Goal: Communication & Community: Ask a question

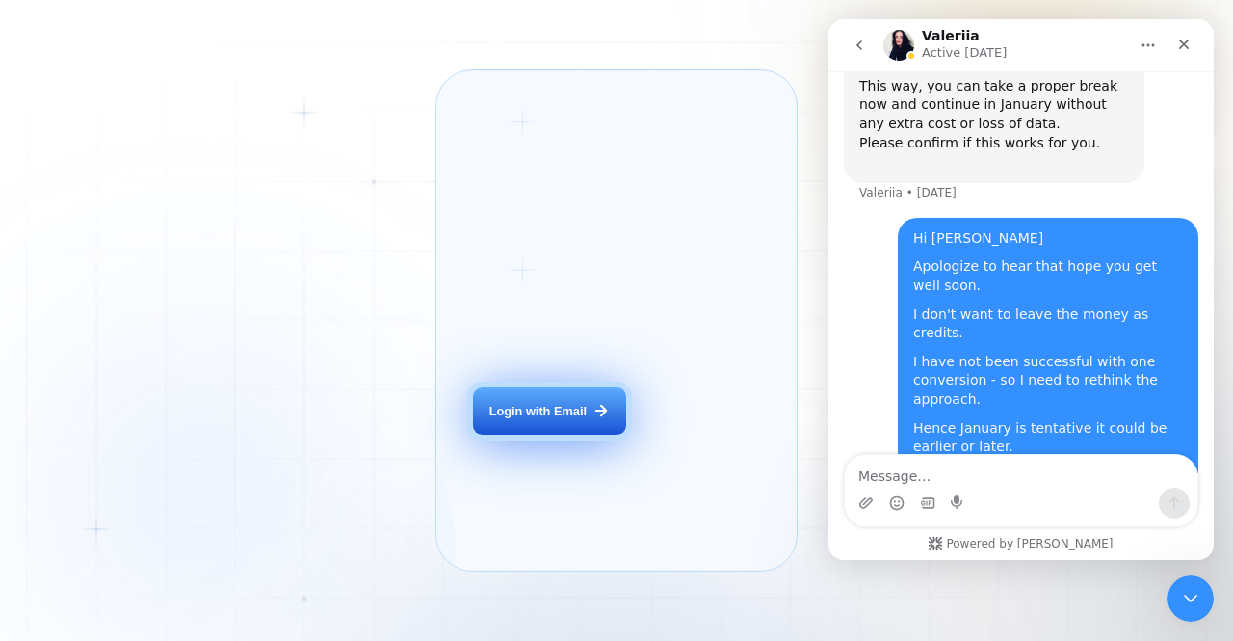
scroll to position [4018, 0]
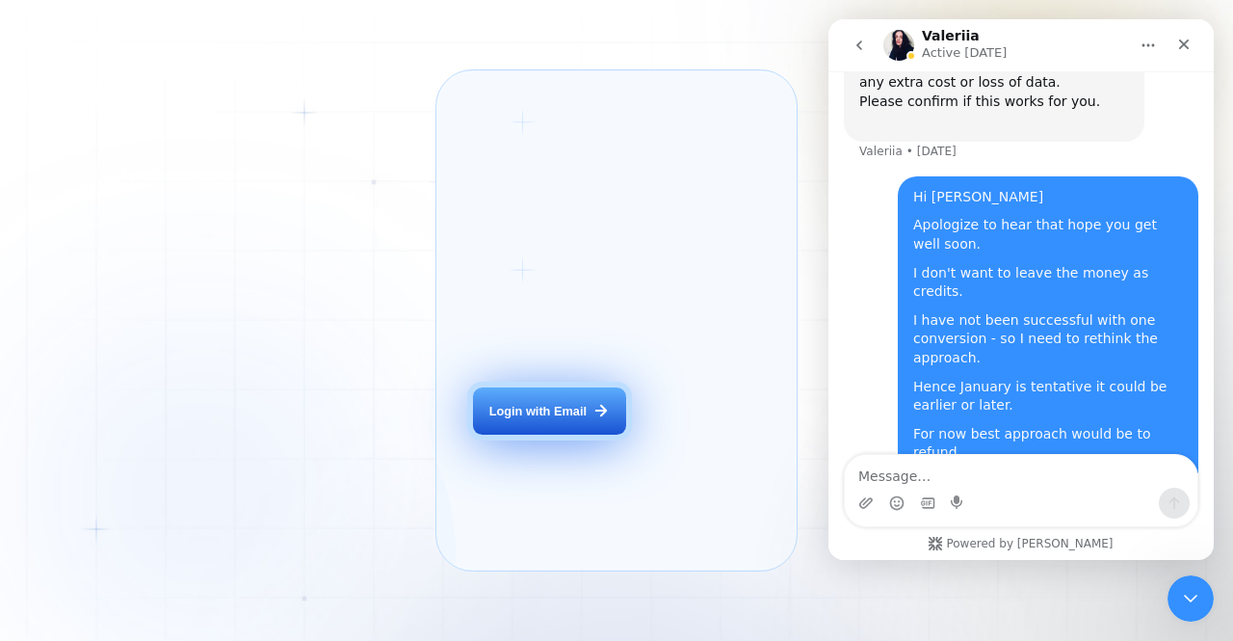
click at [574, 420] on div "Login with Email" at bounding box center [538, 411] width 97 height 17
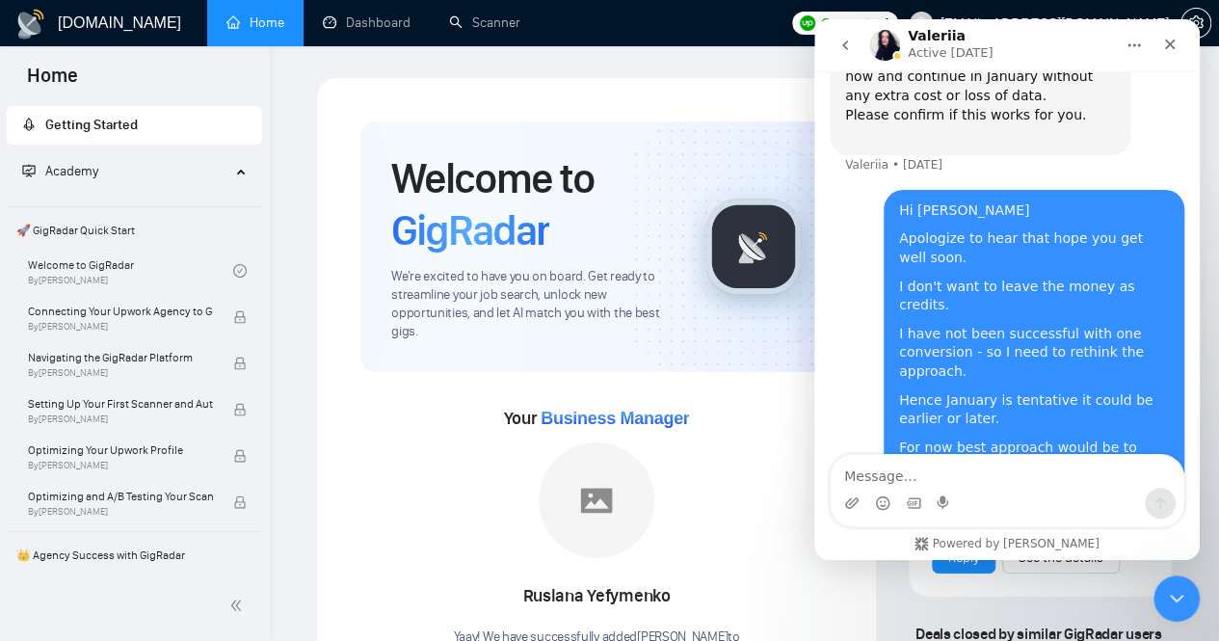
scroll to position [4018, 0]
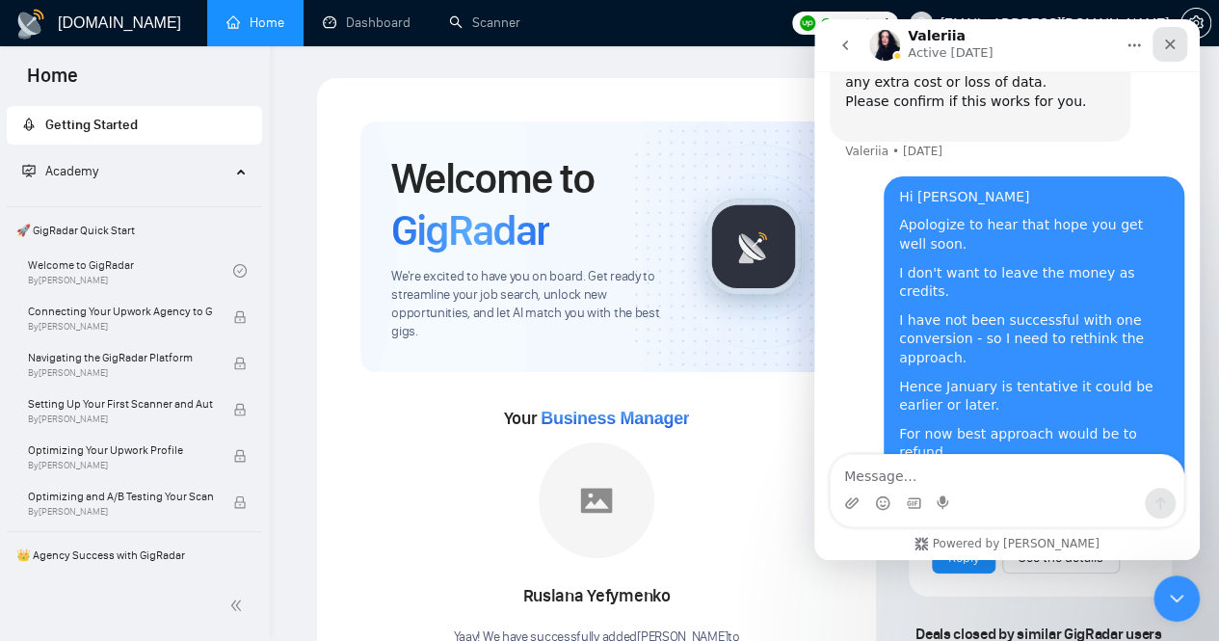
click at [1179, 47] on div "Close" at bounding box center [1169, 44] width 35 height 35
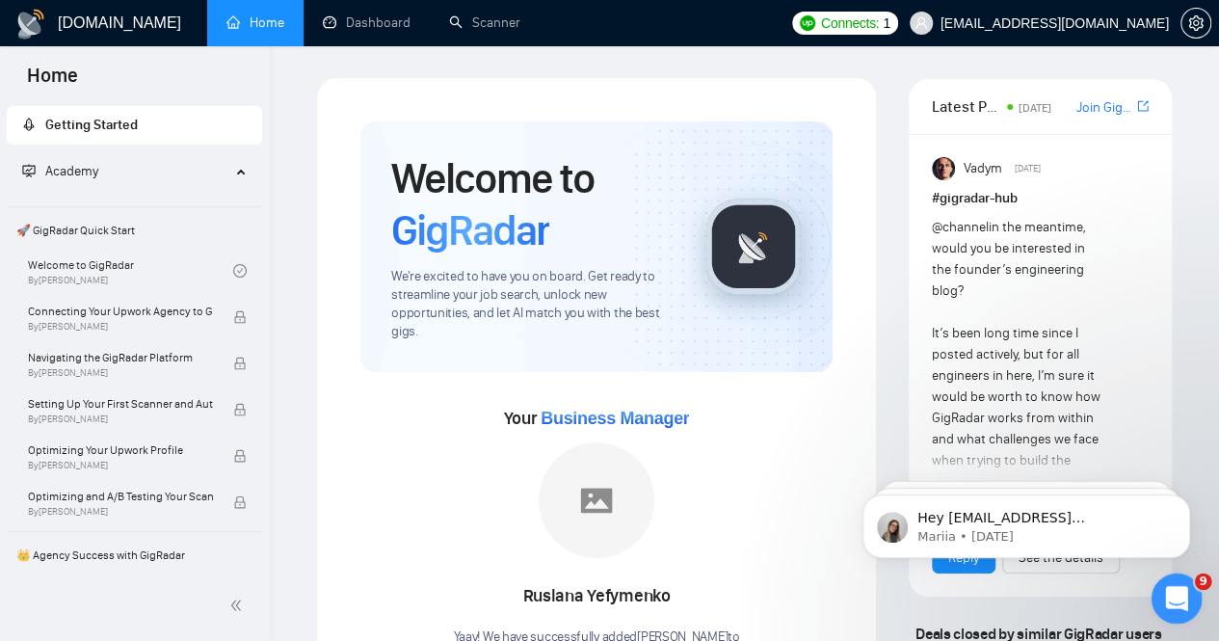
click at [1176, 590] on icon "Open Intercom Messenger" at bounding box center [1174, 596] width 32 height 32
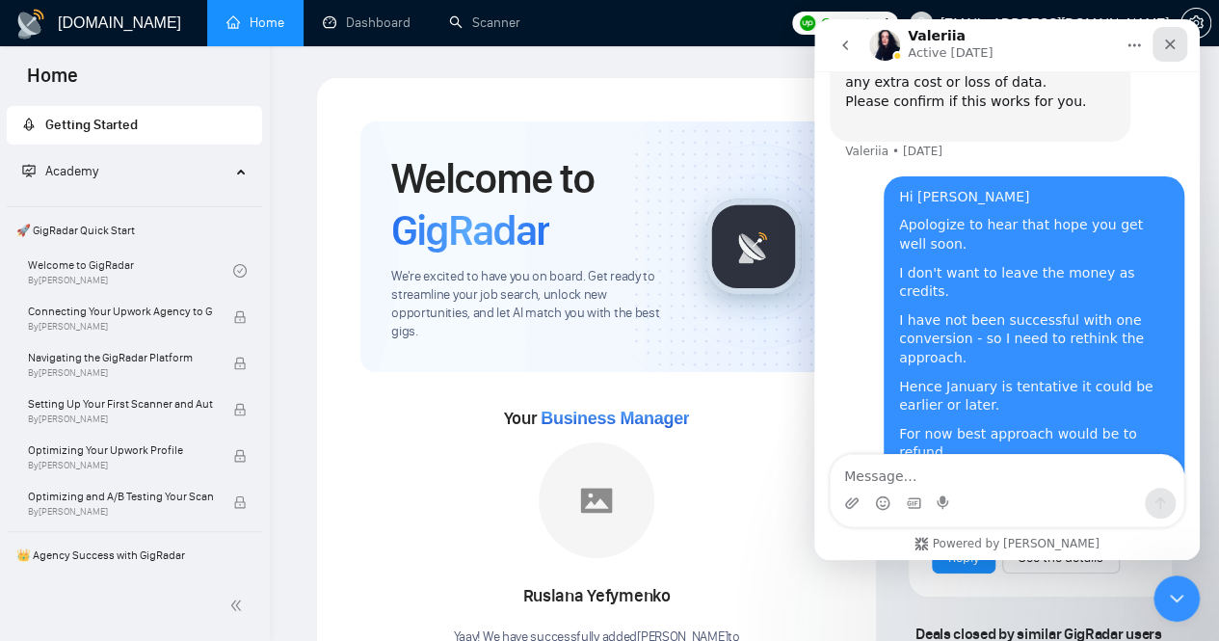
click at [1165, 43] on icon "Close" at bounding box center [1169, 44] width 15 height 15
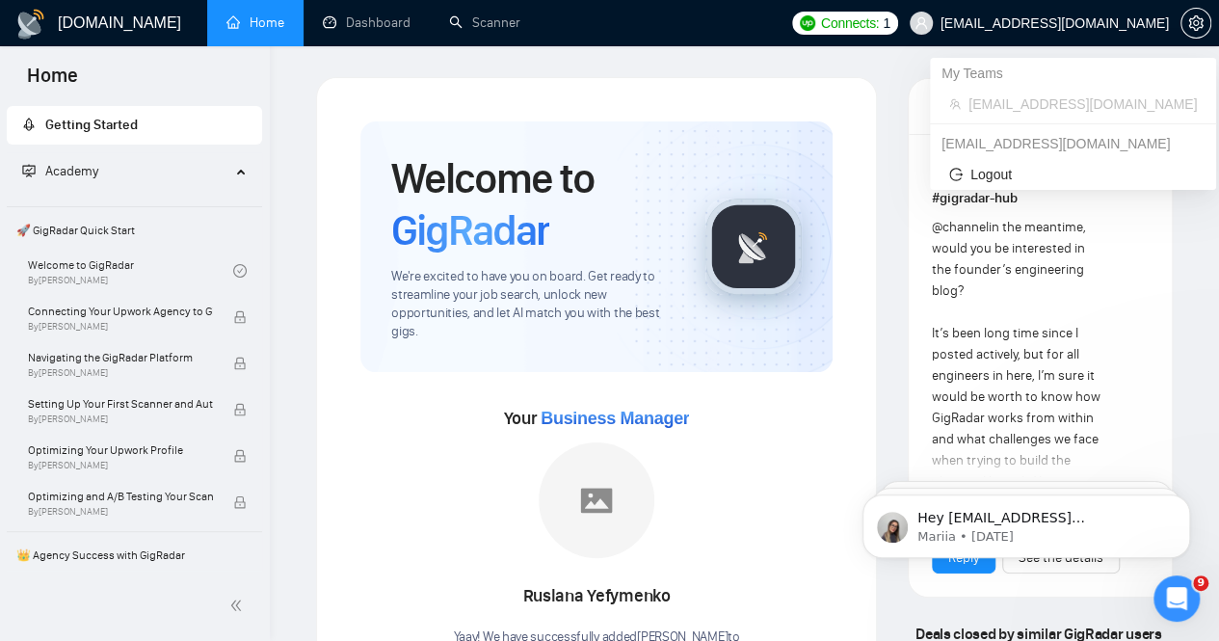
scroll to position [0, 0]
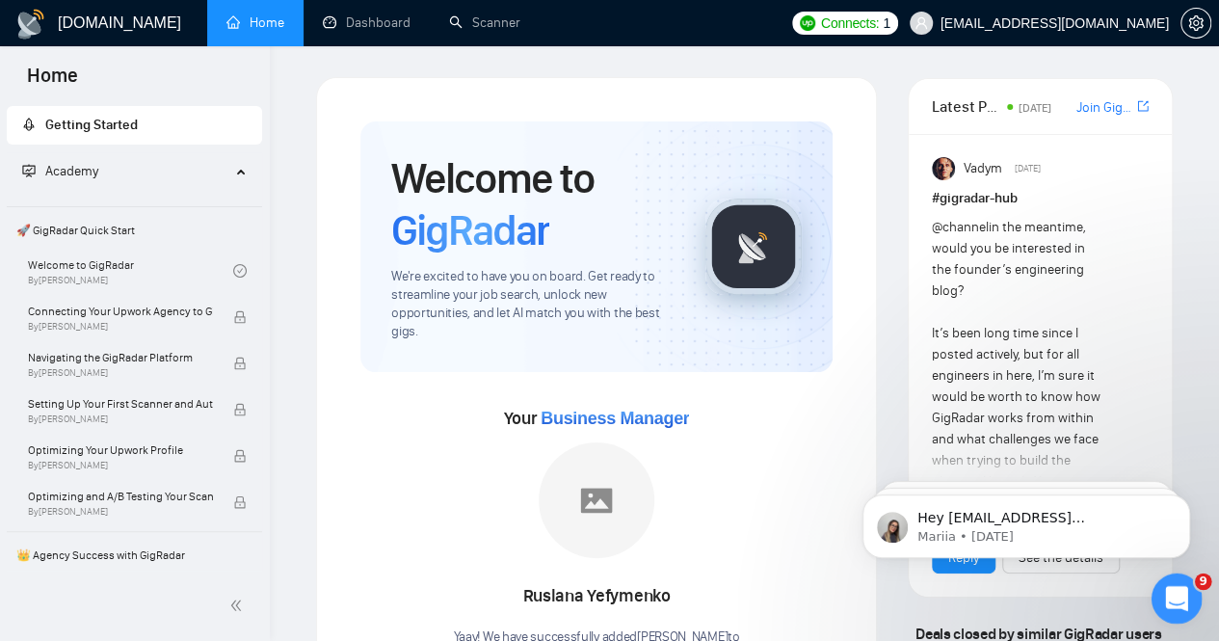
click at [1181, 604] on div "Open Intercom Messenger" at bounding box center [1174, 596] width 64 height 64
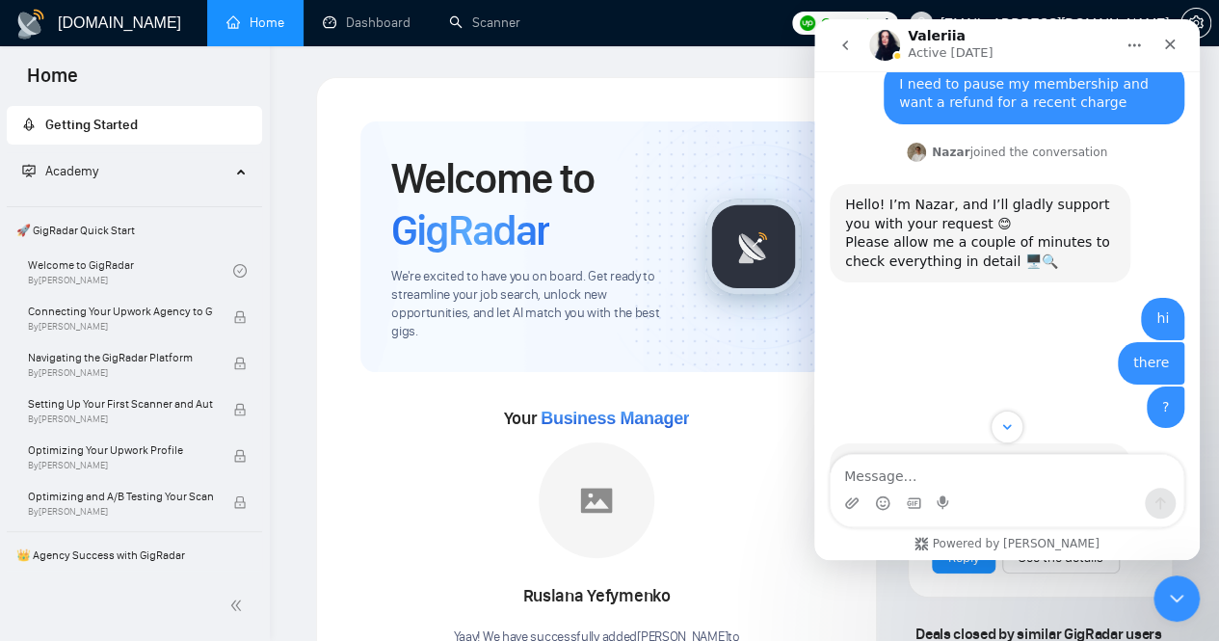
scroll to position [590, 0]
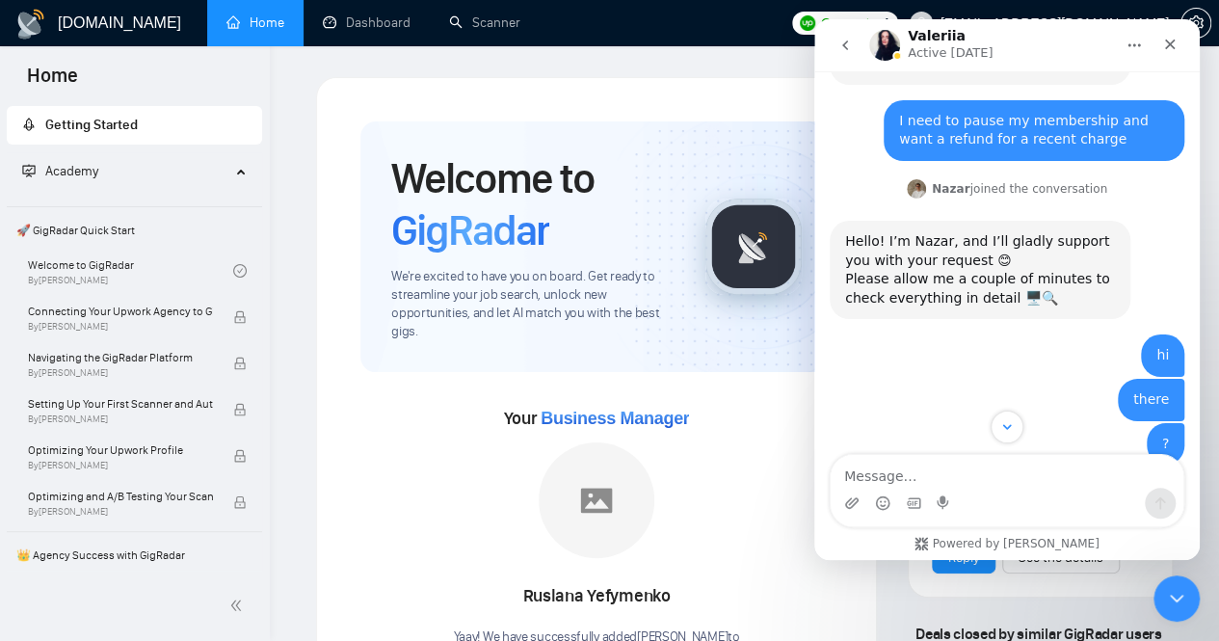
click at [1136, 42] on icon "Home" at bounding box center [1133, 45] width 15 height 15
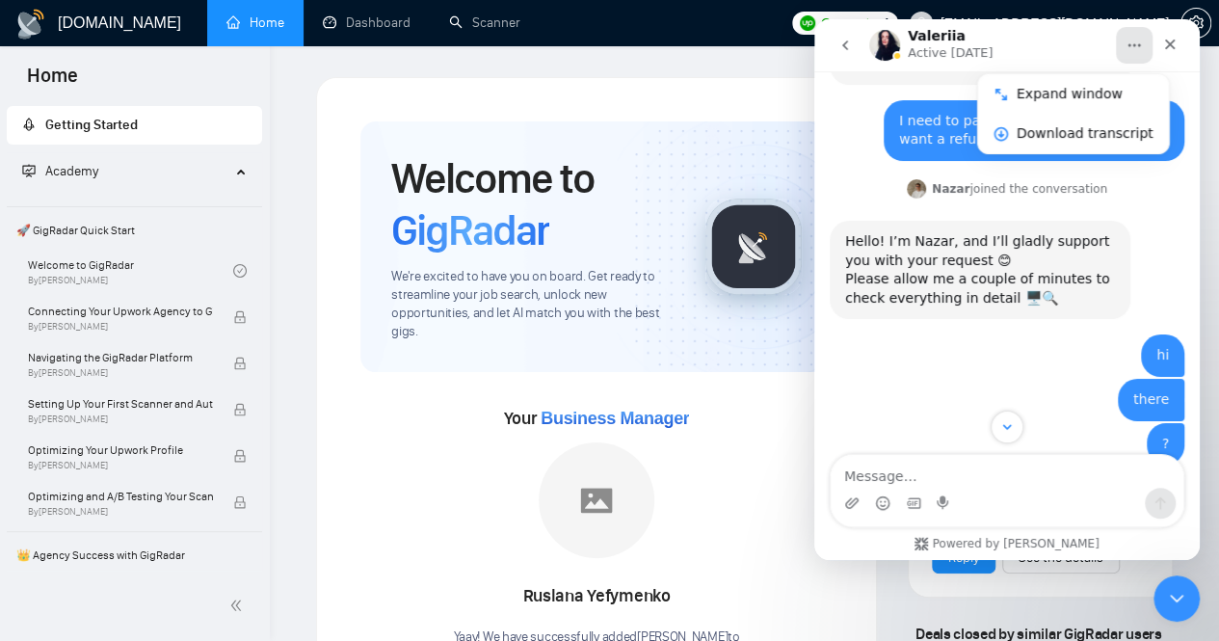
click at [951, 334] on div "hi [EMAIL_ADDRESS][DOMAIN_NAME] • [DATE]" at bounding box center [1007, 356] width 355 height 44
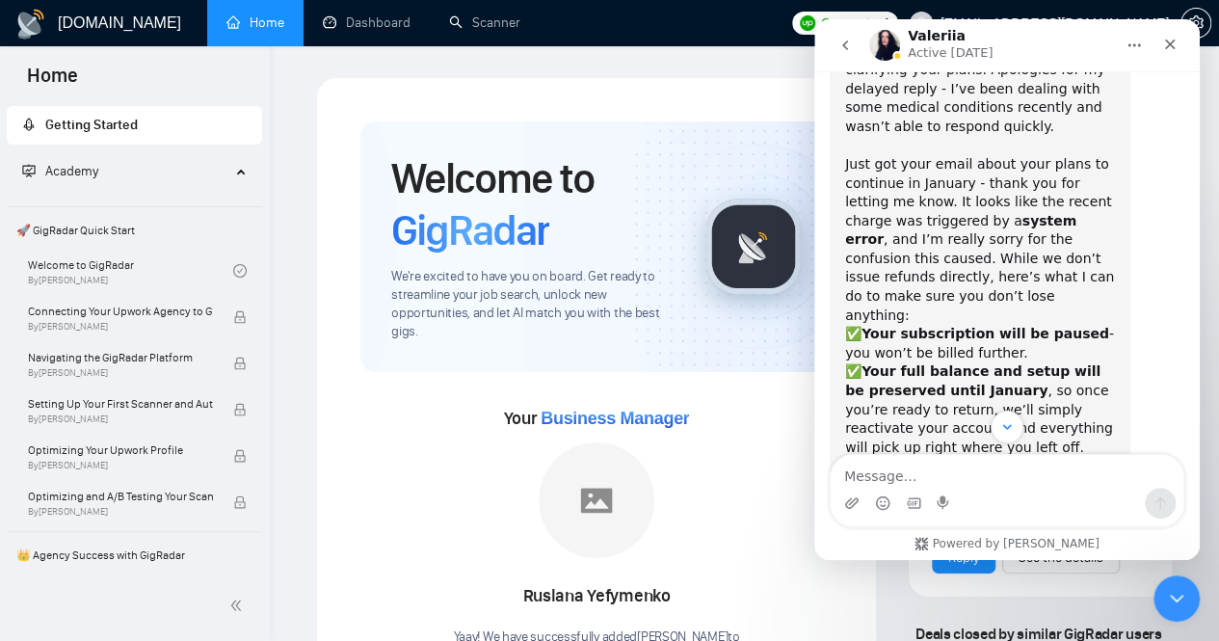
scroll to position [4018, 0]
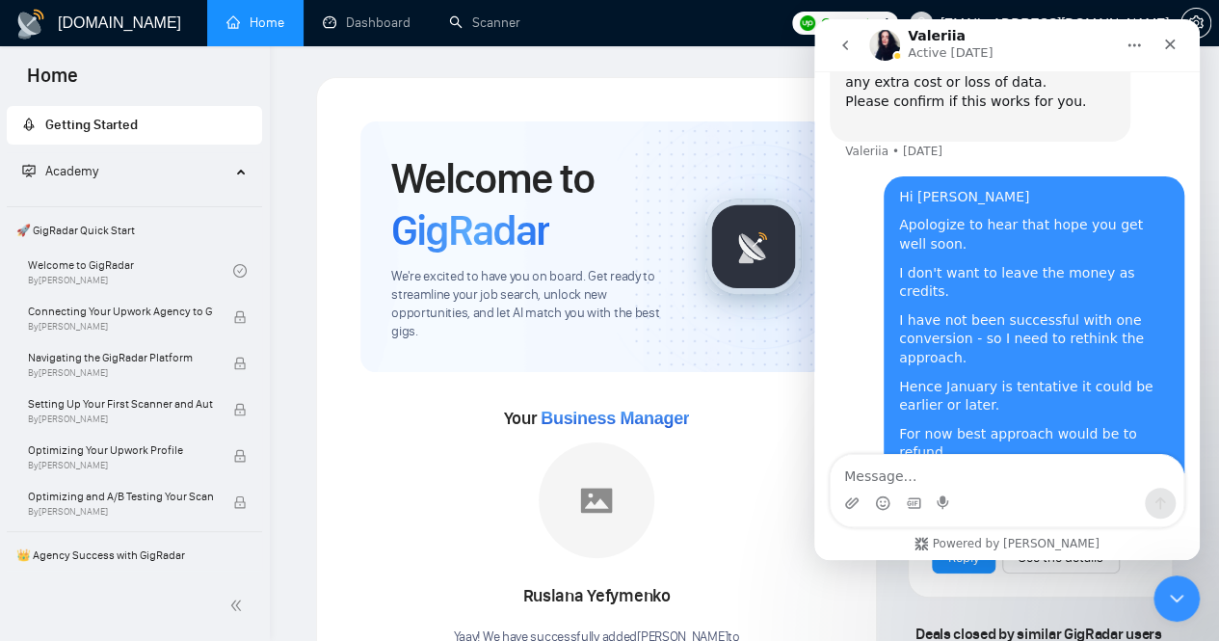
click at [835, 41] on button "go back" at bounding box center [845, 45] width 37 height 37
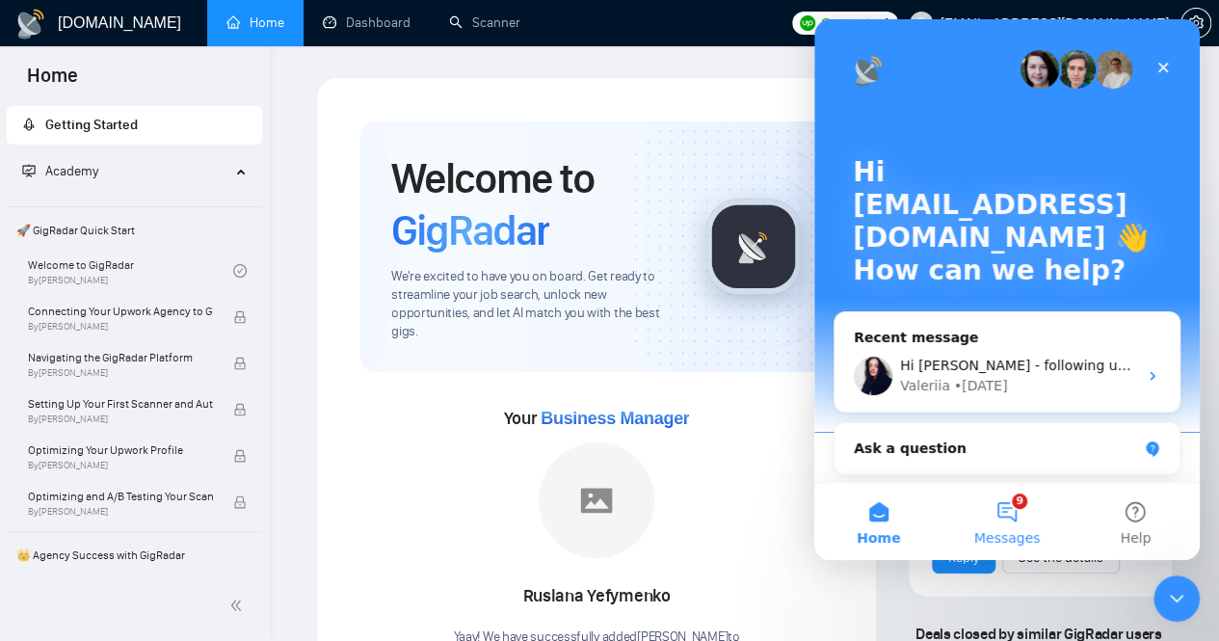
click at [1009, 510] on button "9 Messages" at bounding box center [1006, 521] width 128 height 77
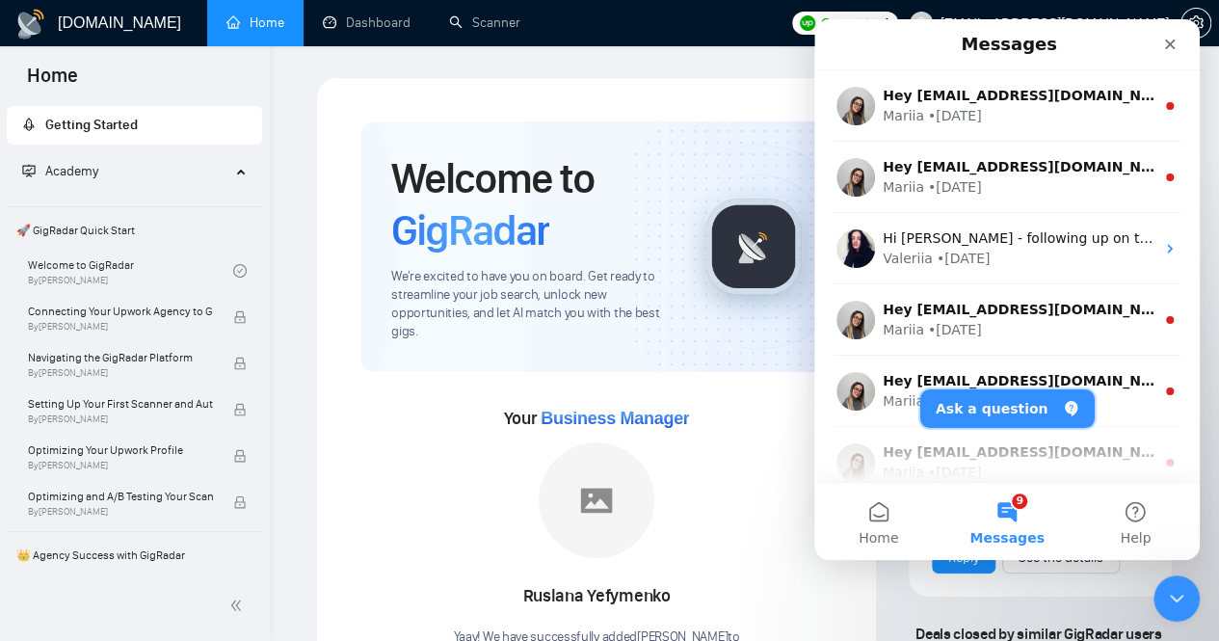
click at [1008, 406] on button "Ask a question" at bounding box center [1007, 408] width 174 height 39
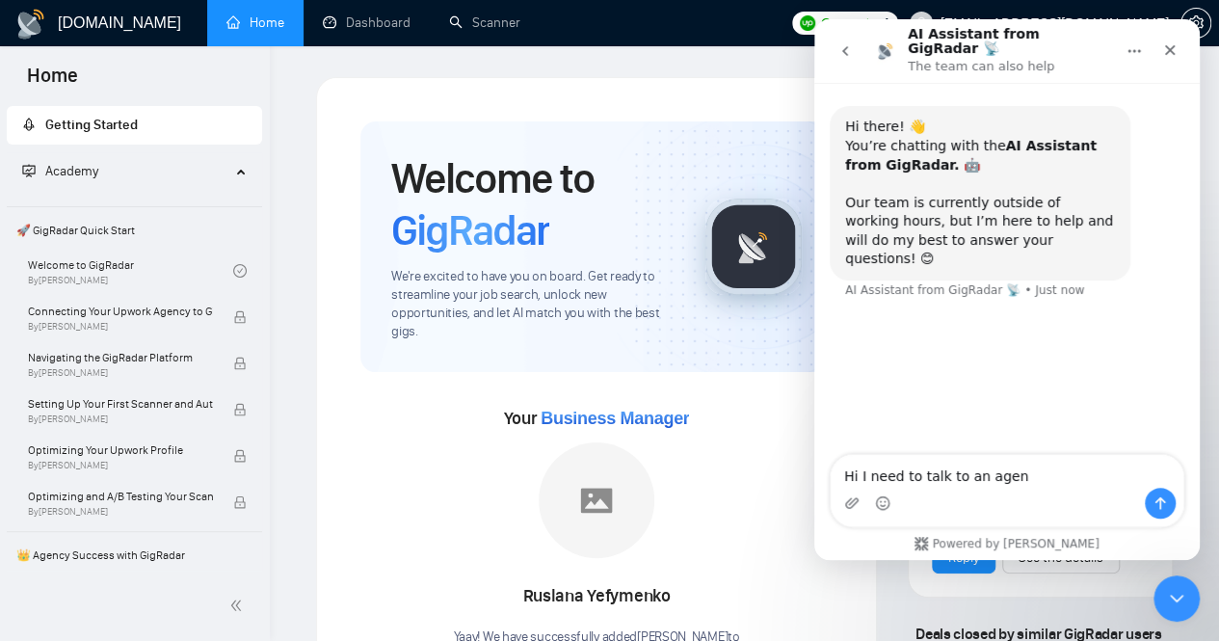
type textarea "Hi I need to talk to an agent"
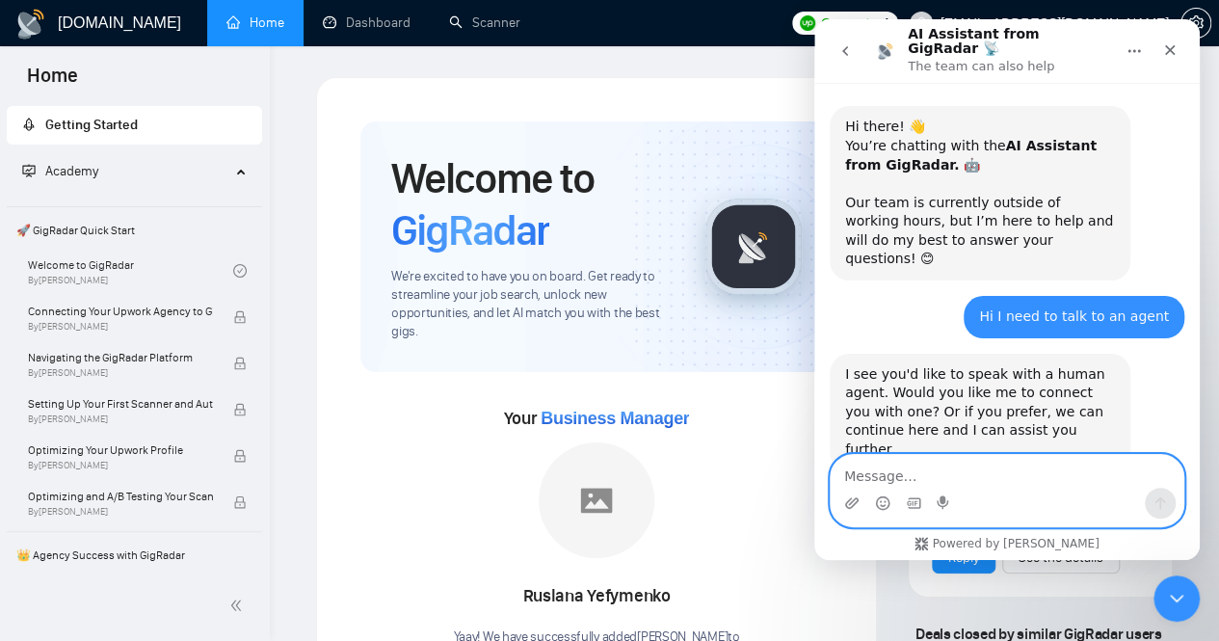
scroll to position [6, 0]
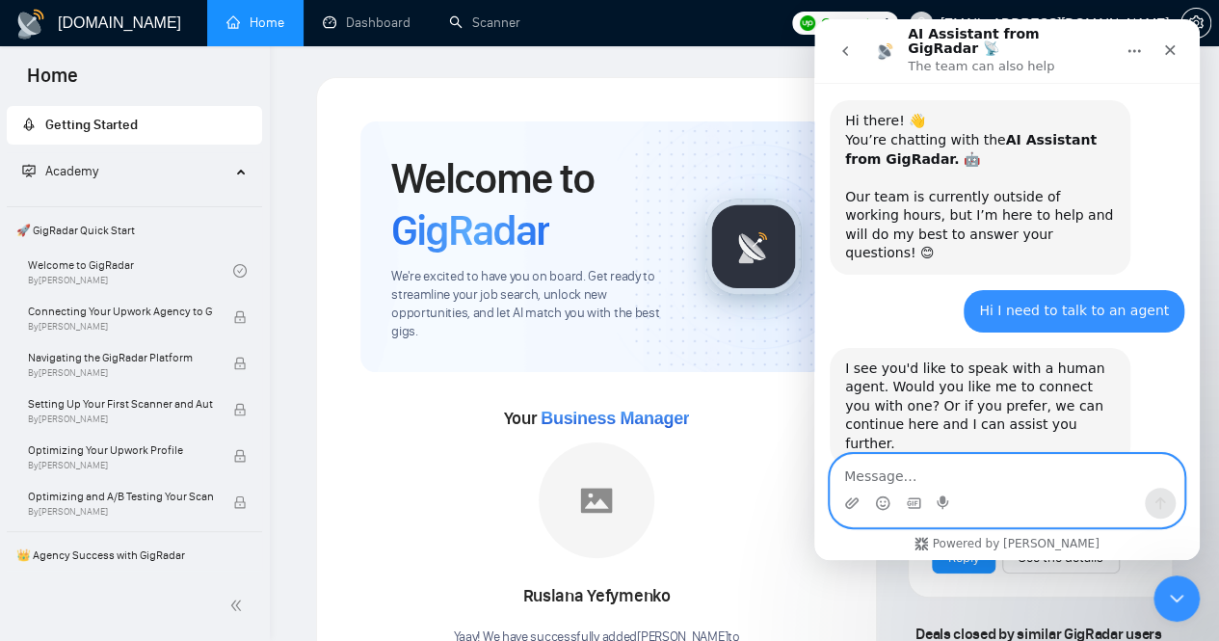
click at [939, 487] on textarea "Message…" at bounding box center [1007, 471] width 353 height 33
type textarea "yes please"
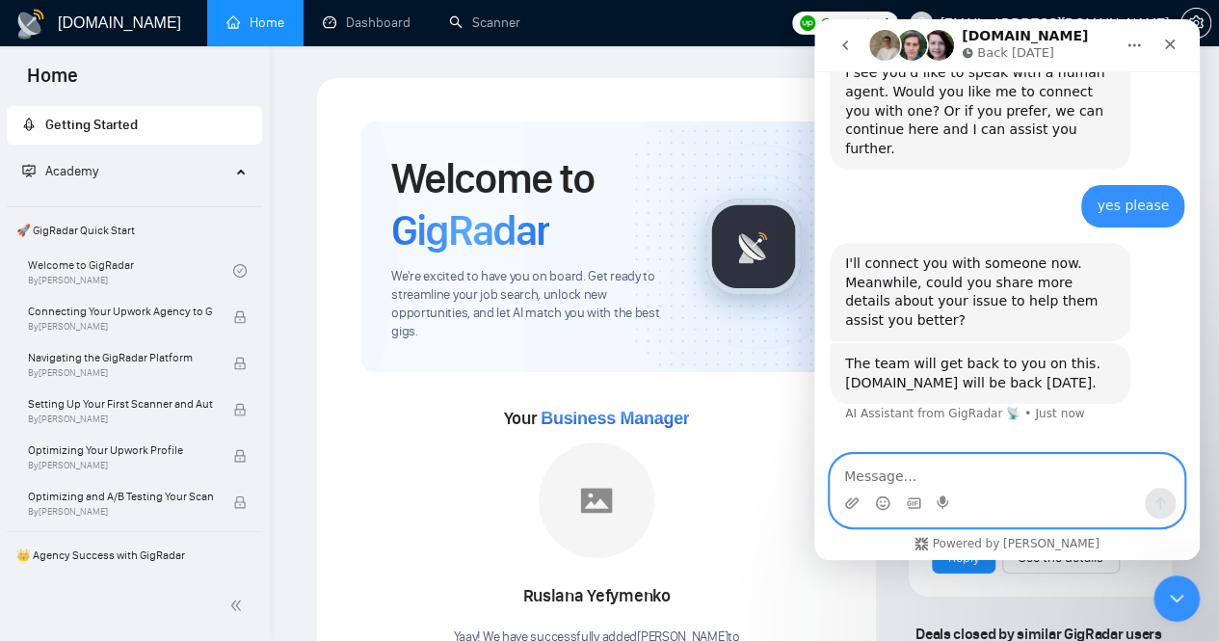
scroll to position [294, 0]
